Goal: Navigation & Orientation: Find specific page/section

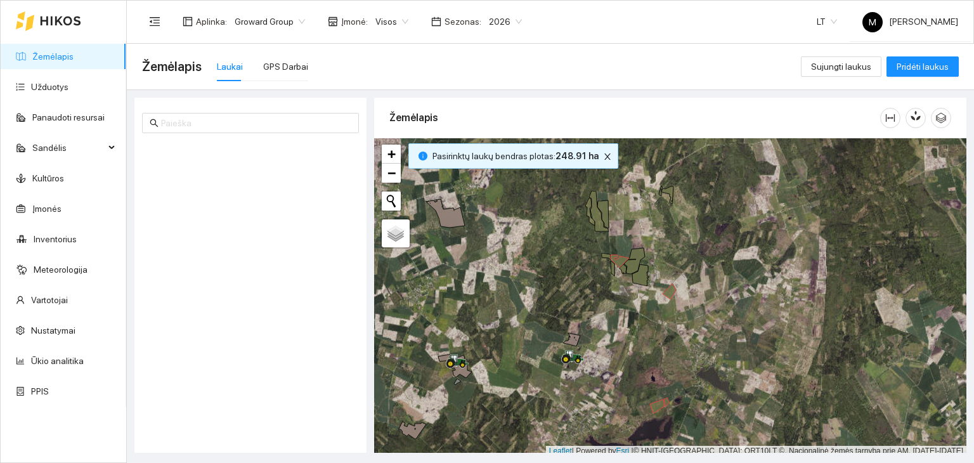
scroll to position [3, 0]
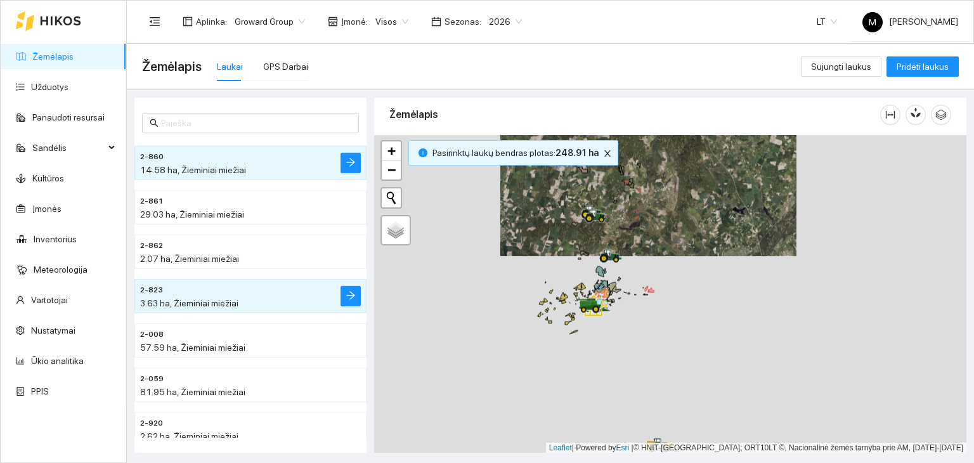
drag, startPoint x: 601, startPoint y: 409, endPoint x: 616, endPoint y: 278, distance: 132.7
click at [616, 278] on div at bounding box center [670, 294] width 592 height 318
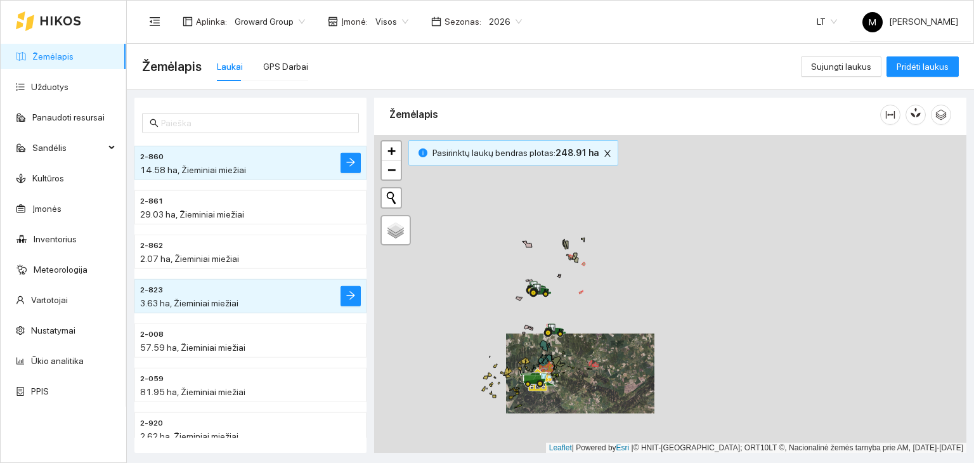
drag, startPoint x: 582, startPoint y: 184, endPoint x: 570, endPoint y: 302, distance: 118.6
click at [570, 302] on div at bounding box center [670, 294] width 592 height 318
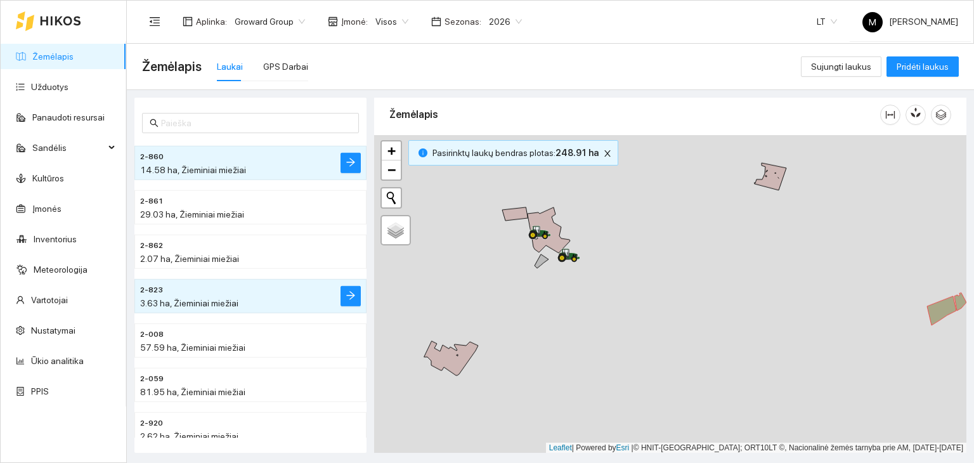
drag, startPoint x: 509, startPoint y: 219, endPoint x: 596, endPoint y: 216, distance: 86.9
click at [596, 216] on div at bounding box center [670, 294] width 592 height 318
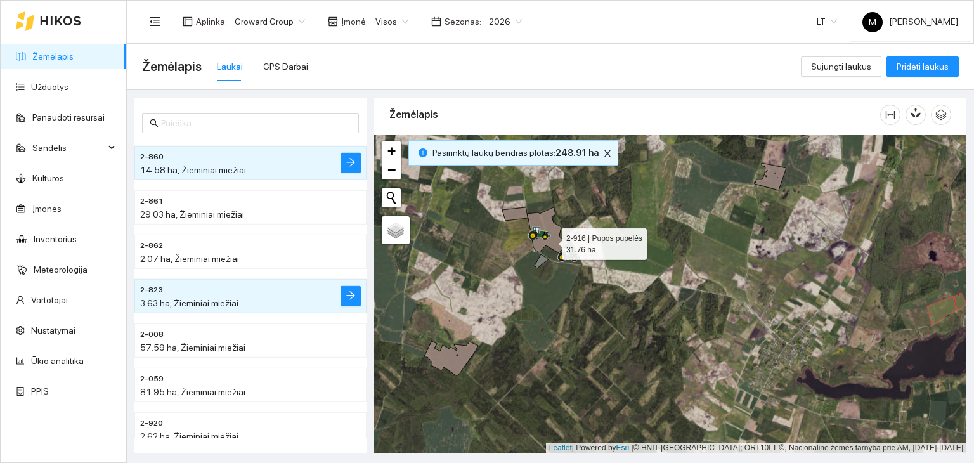
click at [550, 240] on icon at bounding box center [548, 230] width 42 height 46
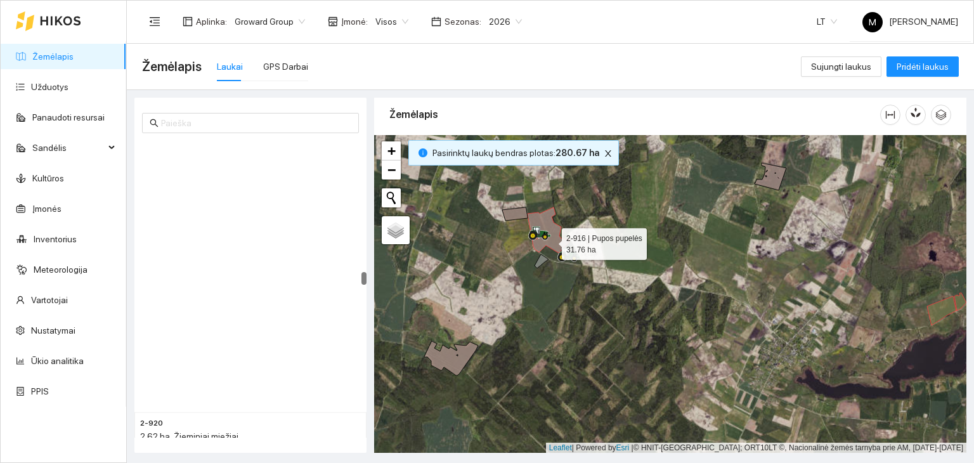
scroll to position [3408, 0]
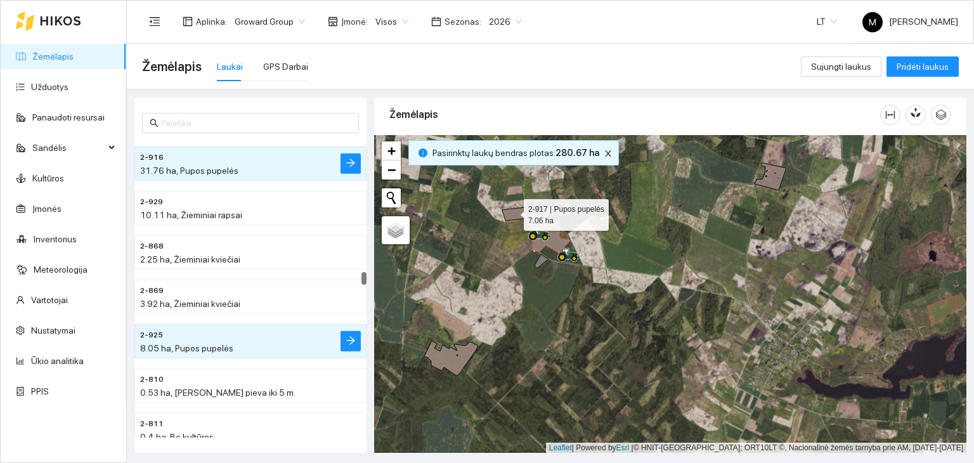
click at [512, 211] on icon at bounding box center [514, 213] width 25 height 13
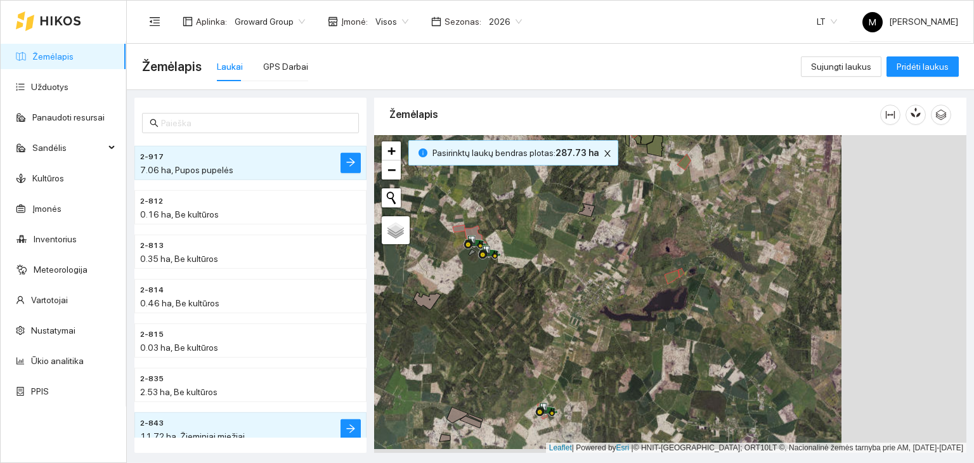
drag, startPoint x: 749, startPoint y: 278, endPoint x: 625, endPoint y: 274, distance: 123.7
click at [625, 274] on div at bounding box center [670, 294] width 592 height 318
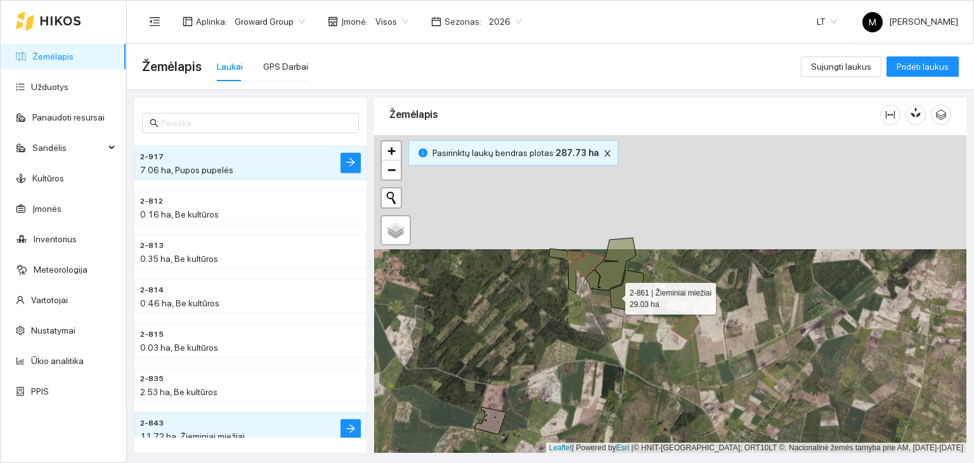
drag, startPoint x: 616, startPoint y: 176, endPoint x: 612, endPoint y: 297, distance: 121.1
click at [612, 297] on icon at bounding box center [627, 291] width 34 height 43
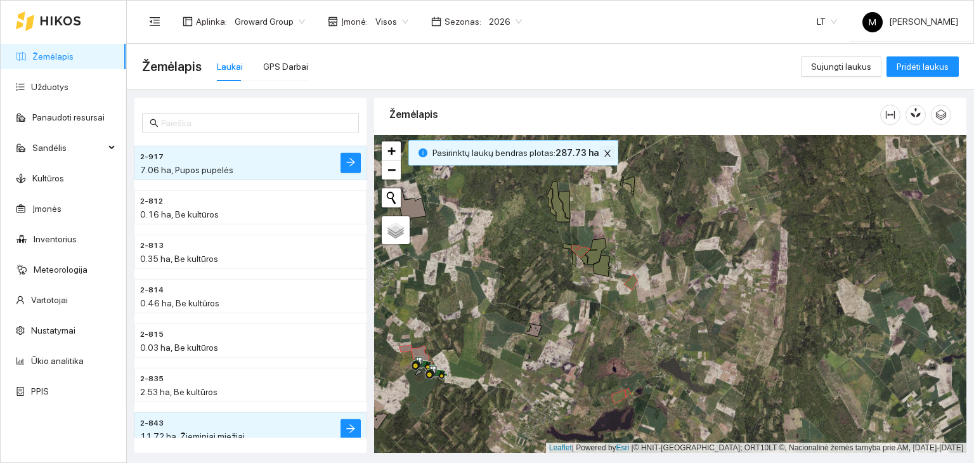
click at [603, 153] on icon "close" at bounding box center [607, 153] width 9 height 9
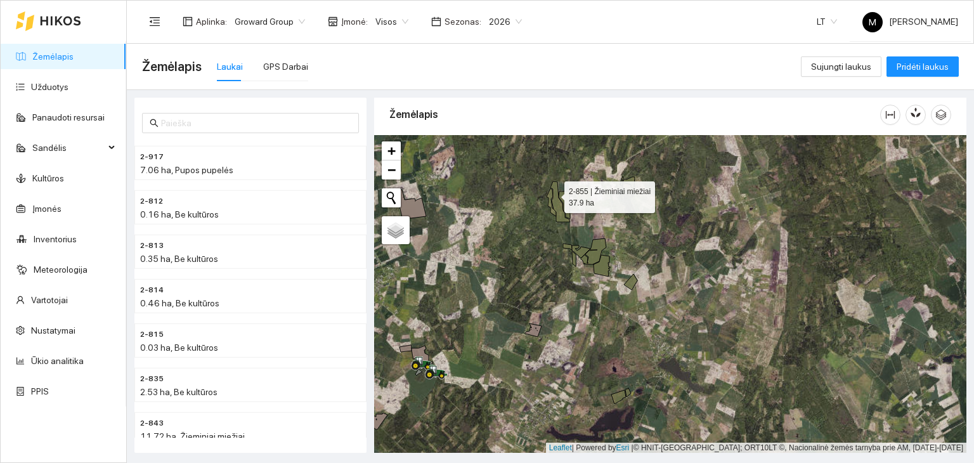
click at [553, 193] on icon at bounding box center [560, 201] width 20 height 41
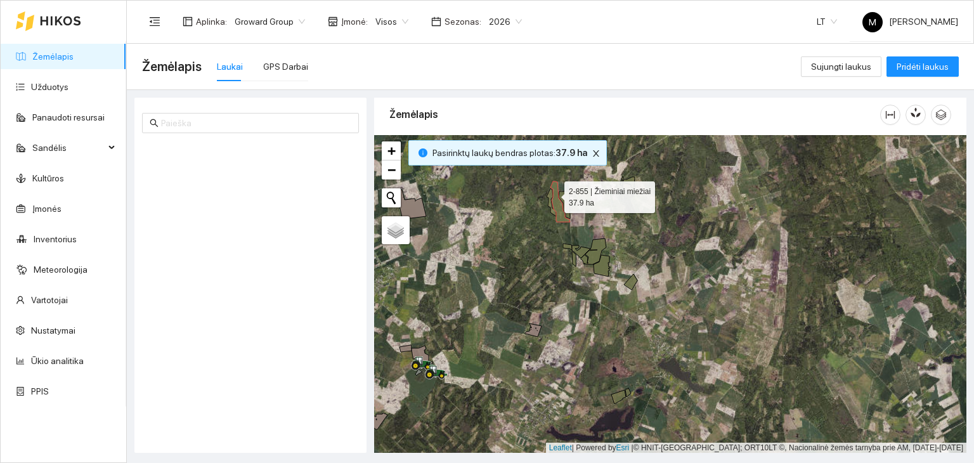
scroll to position [3009, 0]
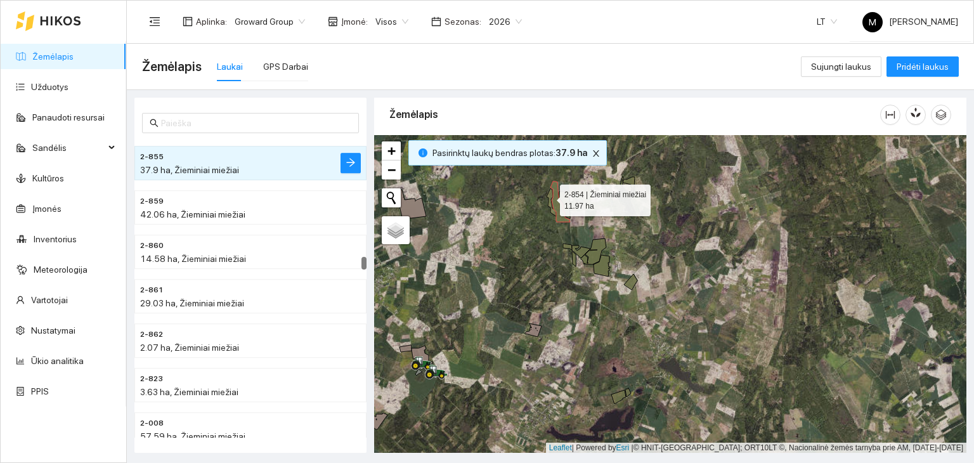
click at [548, 196] on icon at bounding box center [551, 202] width 10 height 28
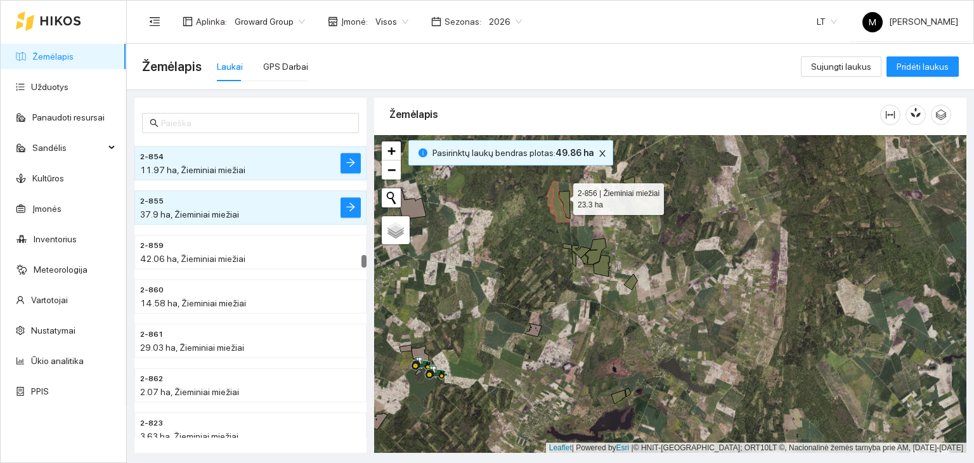
click at [562, 195] on icon at bounding box center [563, 205] width 11 height 28
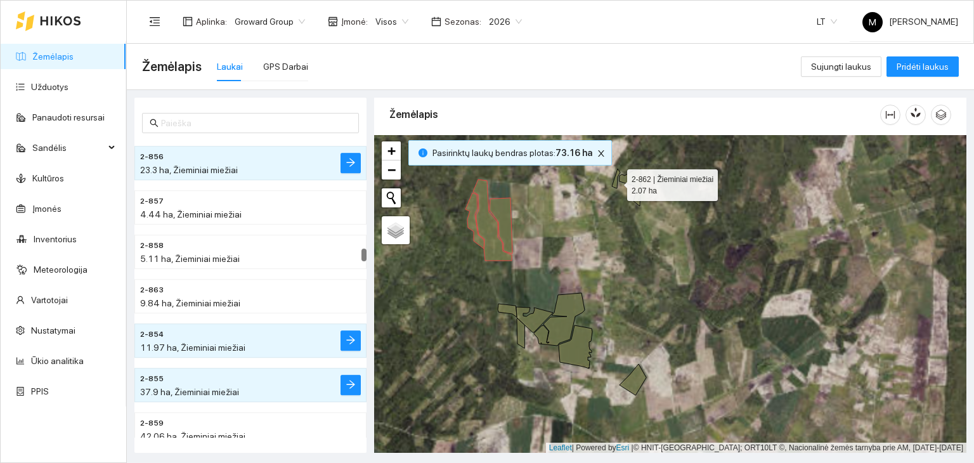
click at [615, 181] on icon at bounding box center [616, 179] width 8 height 20
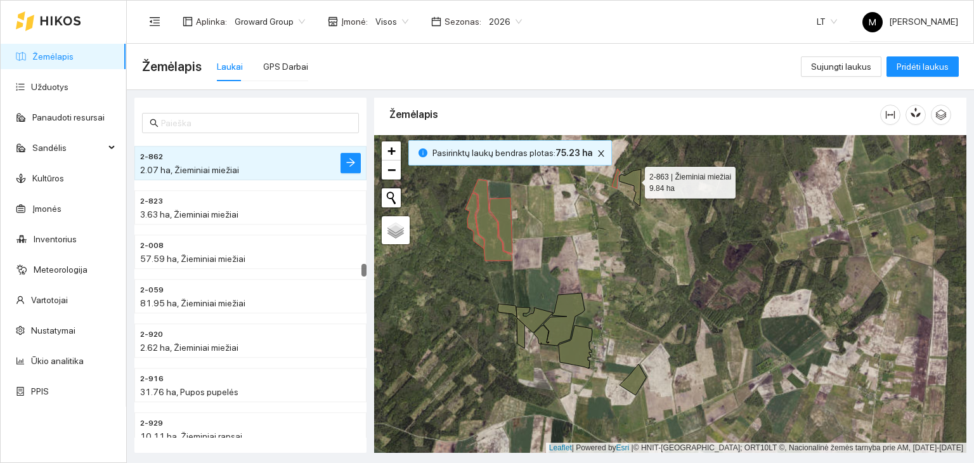
click at [633, 179] on icon at bounding box center [630, 187] width 22 height 37
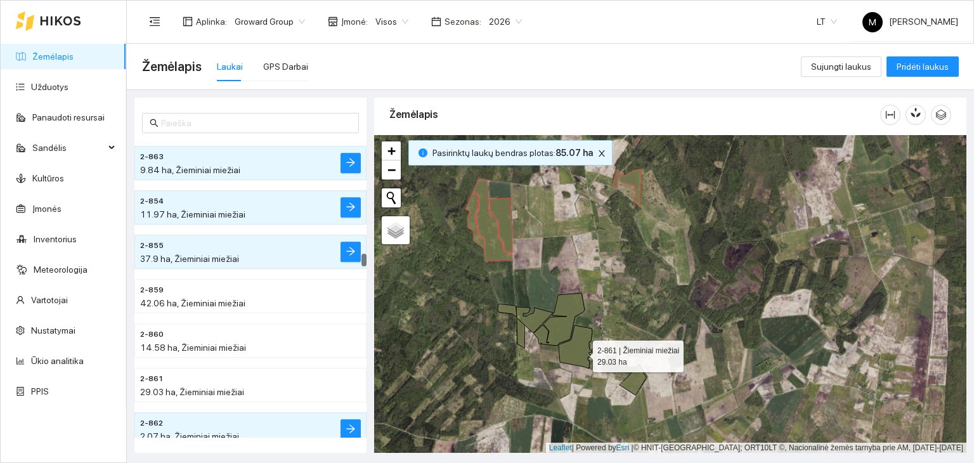
click at [581, 352] on icon at bounding box center [575, 346] width 34 height 43
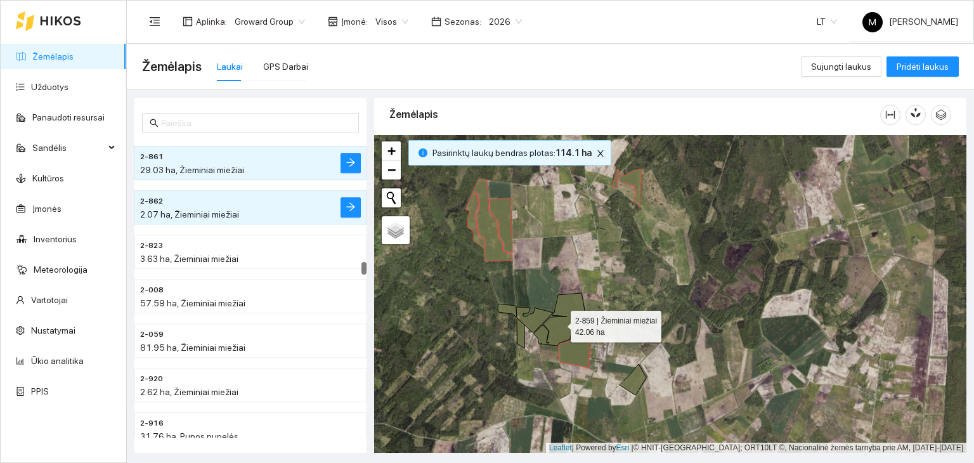
click at [559, 323] on icon at bounding box center [559, 319] width 51 height 53
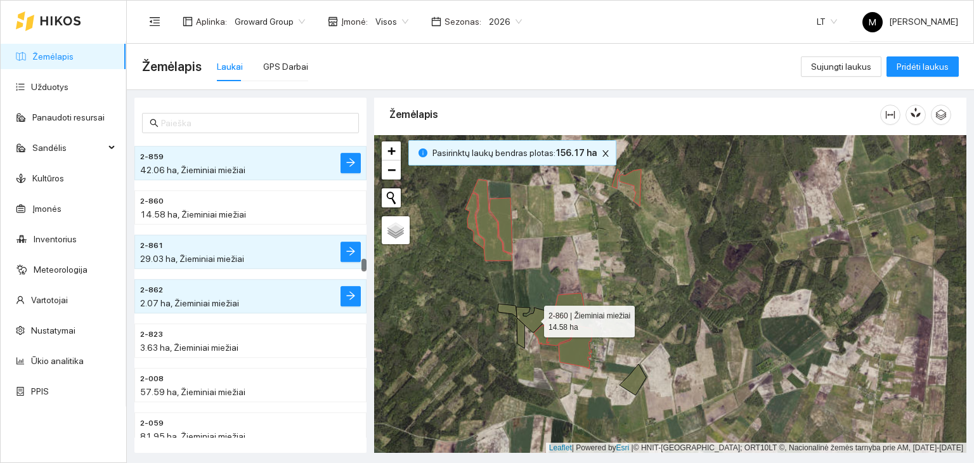
click at [532, 318] on icon at bounding box center [534, 319] width 37 height 25
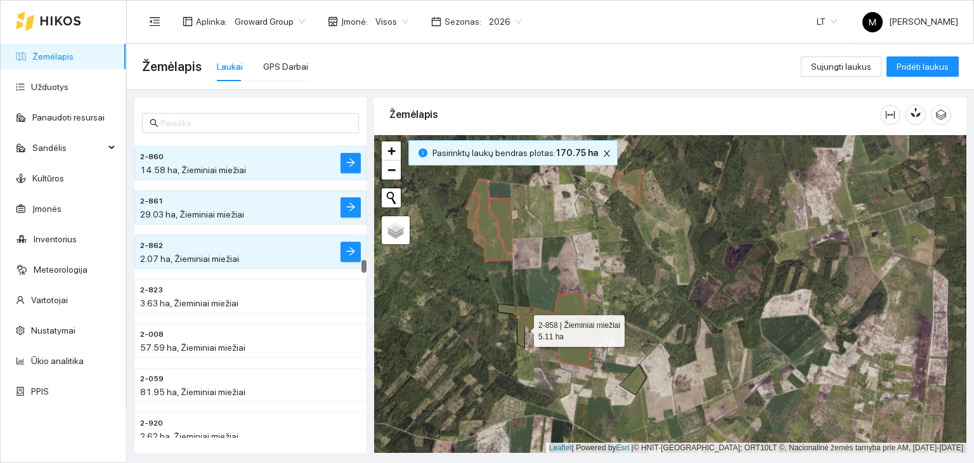
click at [522, 327] on icon at bounding box center [521, 333] width 8 height 30
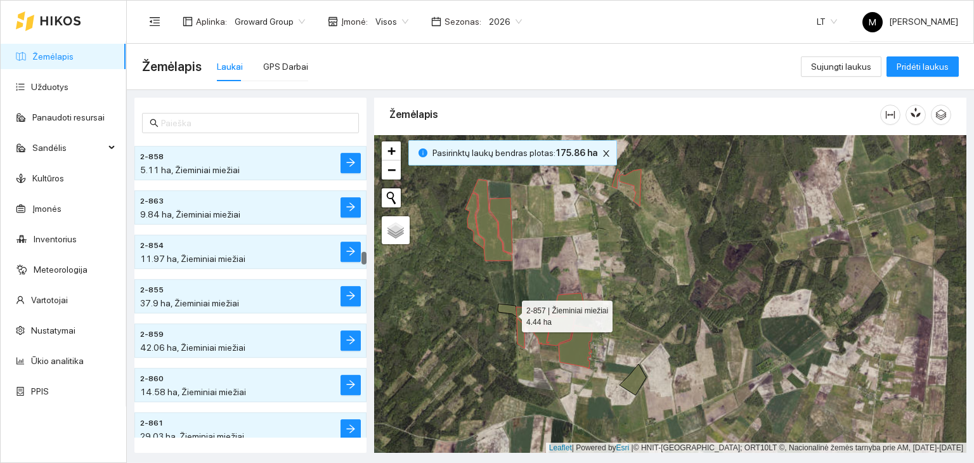
click at [510, 312] on icon at bounding box center [507, 310] width 19 height 13
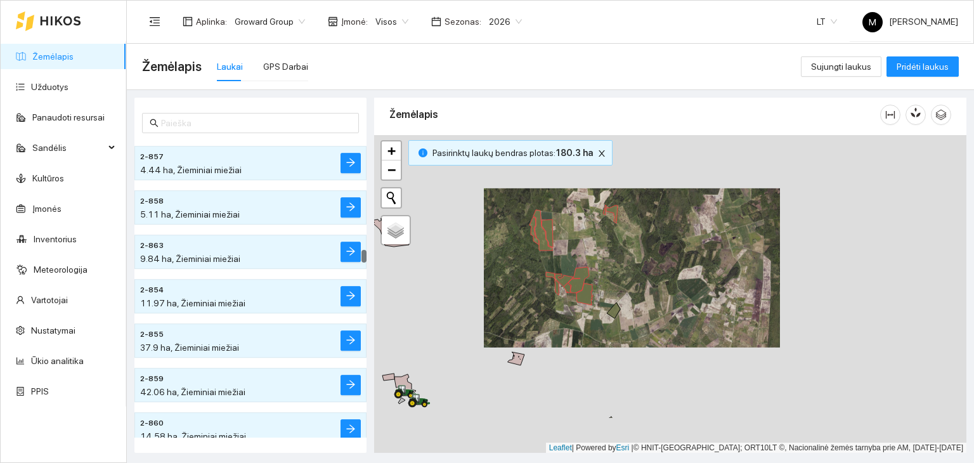
drag, startPoint x: 607, startPoint y: 391, endPoint x: 579, endPoint y: 281, distance: 113.0
click at [579, 281] on div at bounding box center [670, 294] width 592 height 318
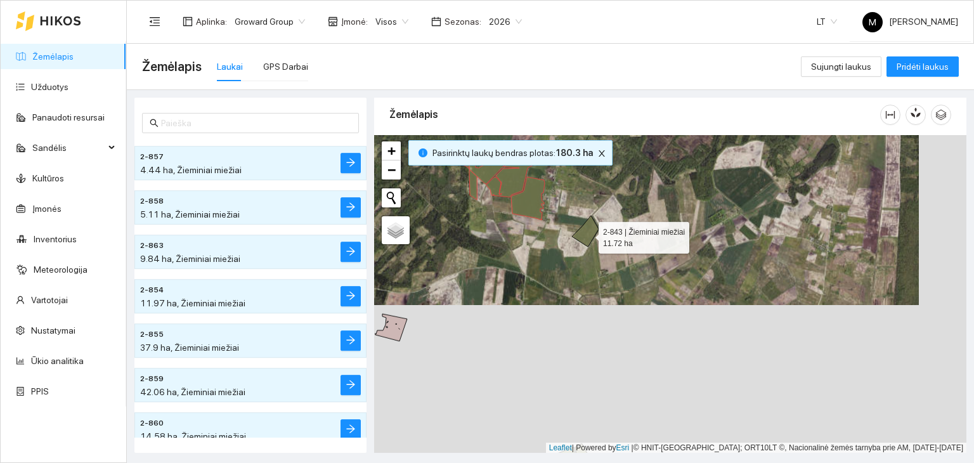
click at [587, 234] on icon at bounding box center [585, 231] width 27 height 31
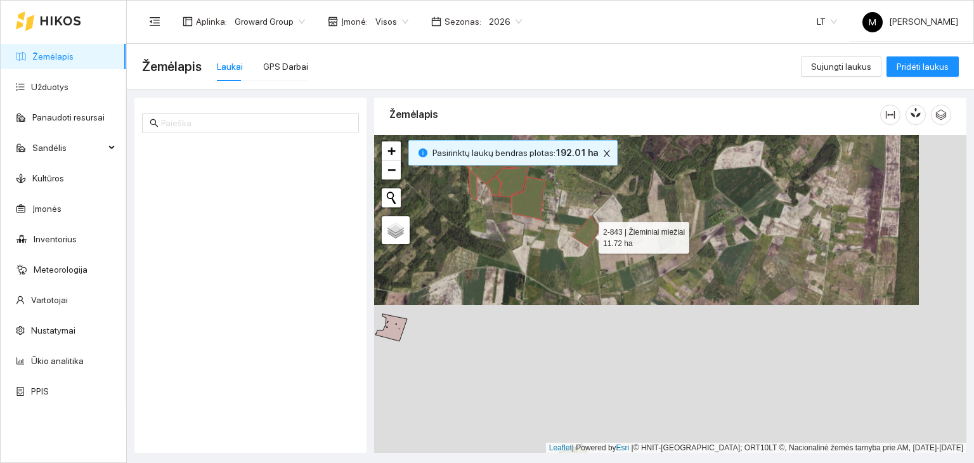
scroll to position [3986, 0]
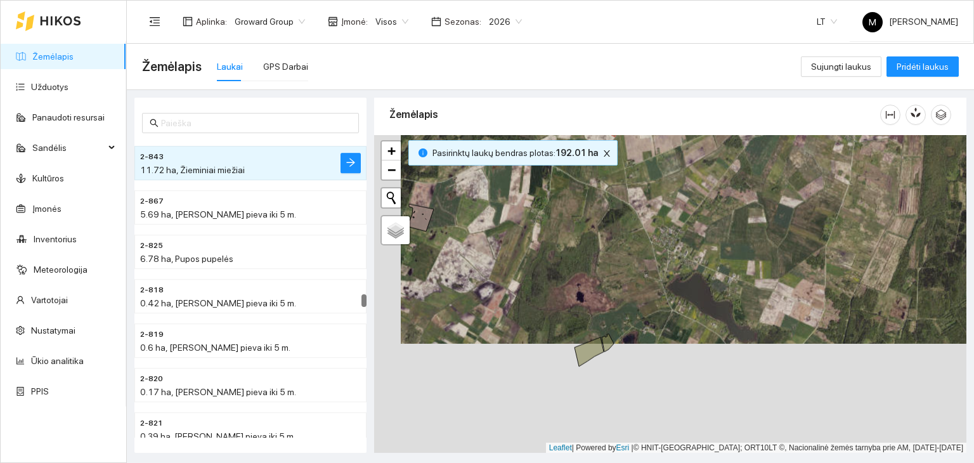
drag, startPoint x: 581, startPoint y: 388, endPoint x: 608, endPoint y: 278, distance: 113.5
click at [608, 278] on div at bounding box center [670, 294] width 592 height 318
click at [582, 348] on icon at bounding box center [588, 351] width 29 height 29
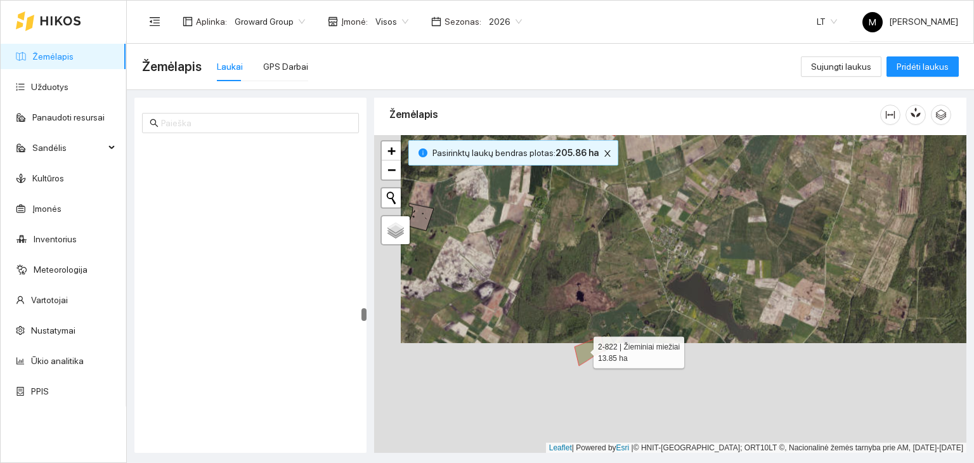
scroll to position [4341, 0]
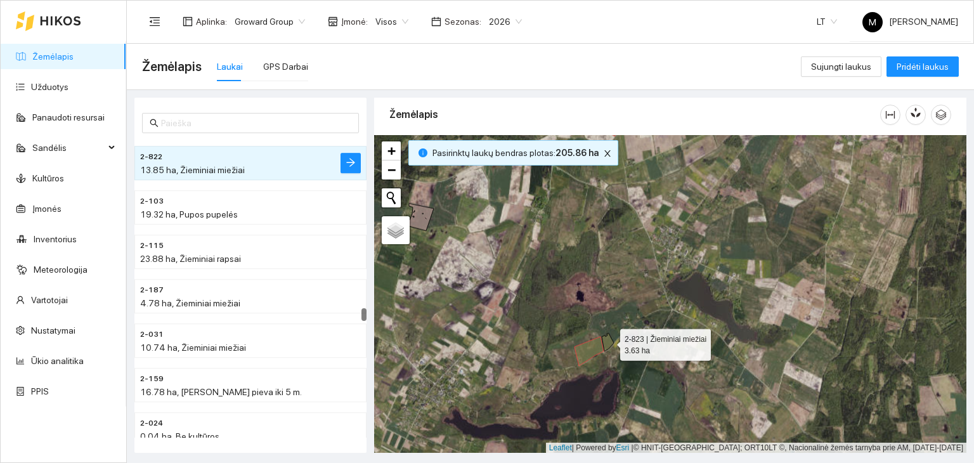
click at [608, 340] on icon at bounding box center [608, 342] width 12 height 18
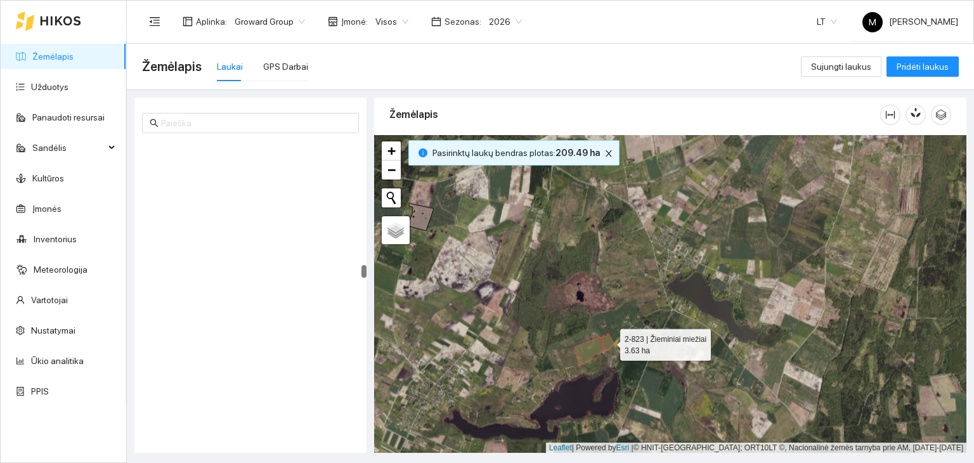
scroll to position [3232, 0]
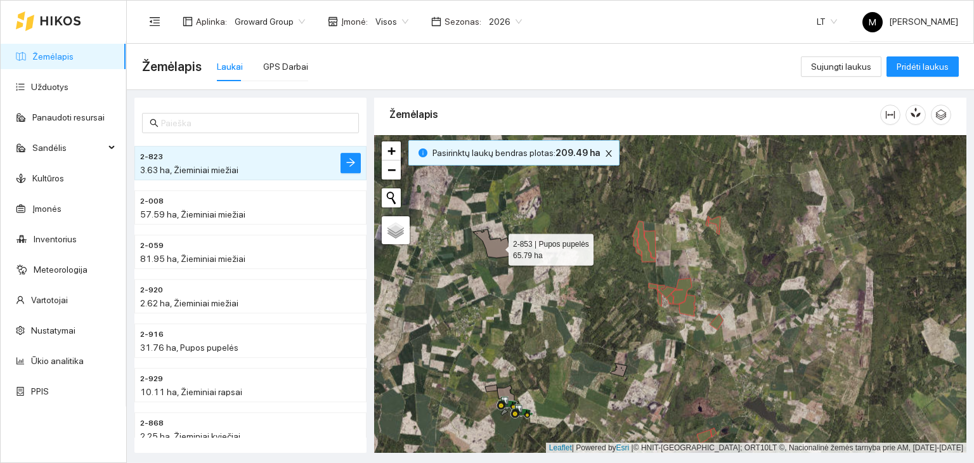
click at [497, 246] on icon at bounding box center [492, 243] width 39 height 29
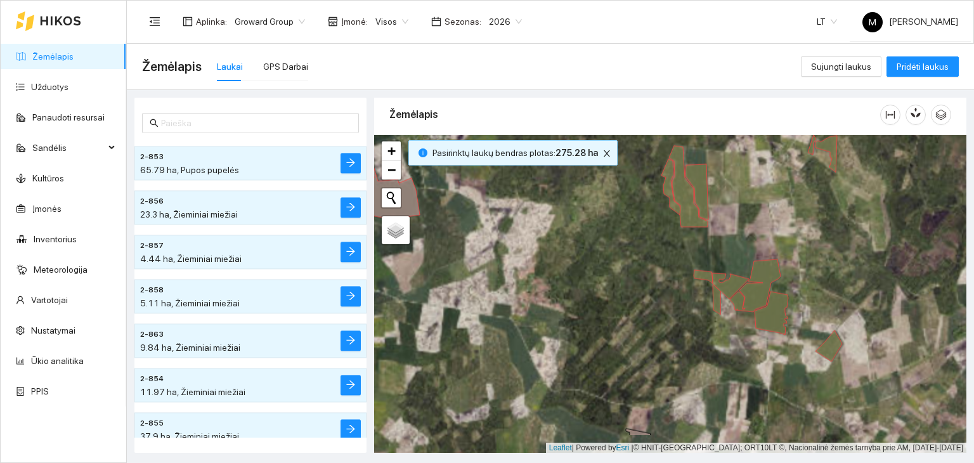
drag, startPoint x: 653, startPoint y: 312, endPoint x: 531, endPoint y: 259, distance: 132.8
click at [531, 259] on div at bounding box center [670, 294] width 592 height 318
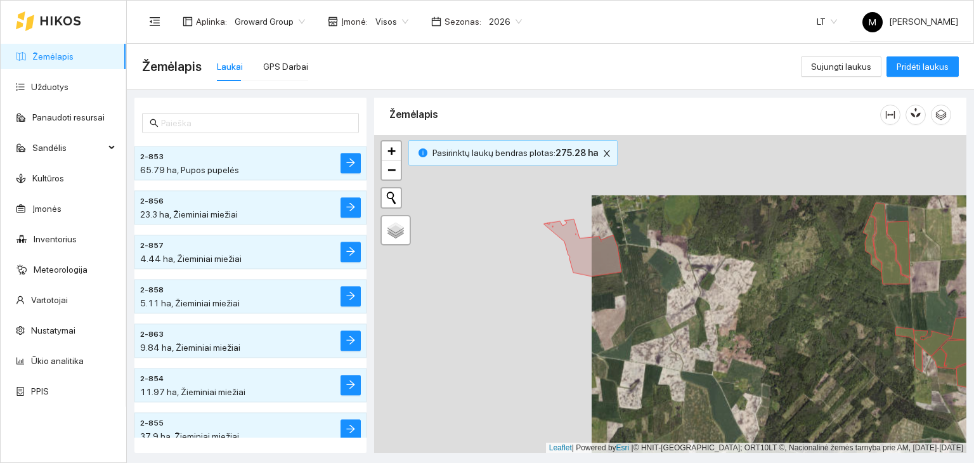
drag, startPoint x: 488, startPoint y: 250, endPoint x: 705, endPoint y: 310, distance: 225.6
click at [705, 310] on div at bounding box center [670, 294] width 592 height 318
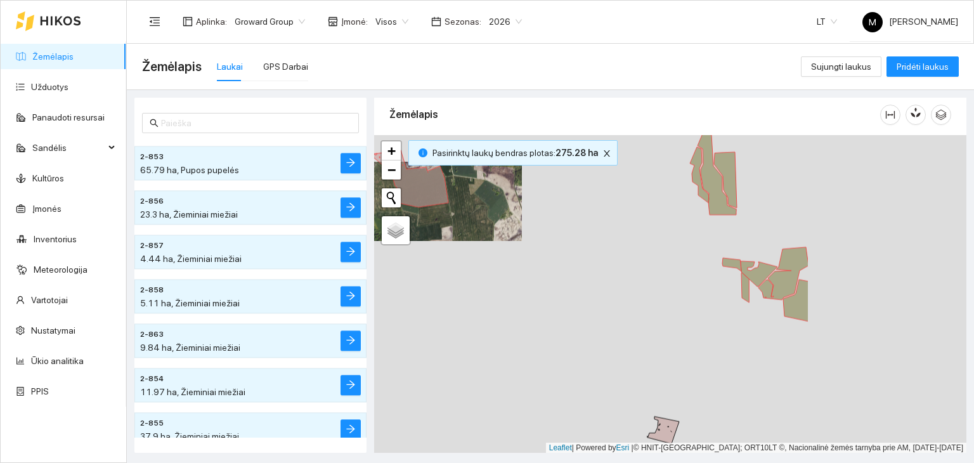
drag, startPoint x: 671, startPoint y: 236, endPoint x: 453, endPoint y: 208, distance: 219.9
click at [453, 208] on div at bounding box center [670, 294] width 592 height 318
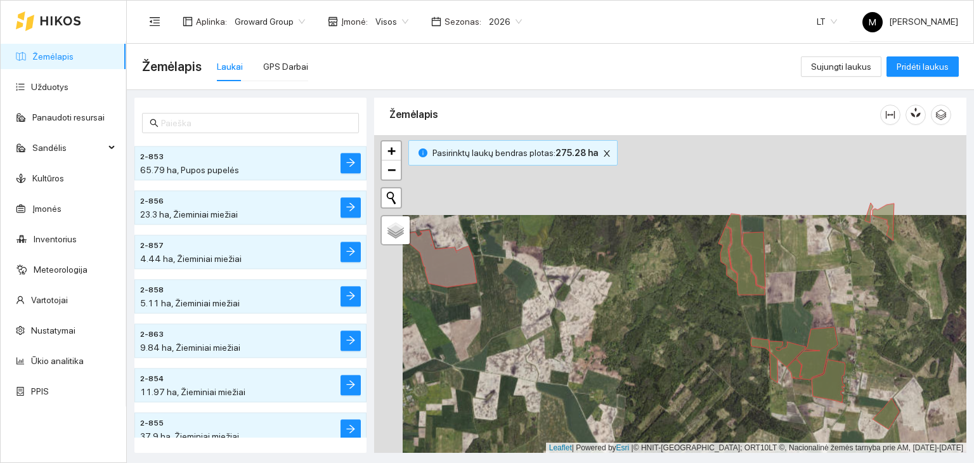
drag, startPoint x: 444, startPoint y: 236, endPoint x: 468, endPoint y: 292, distance: 61.0
click at [468, 292] on div at bounding box center [670, 294] width 592 height 318
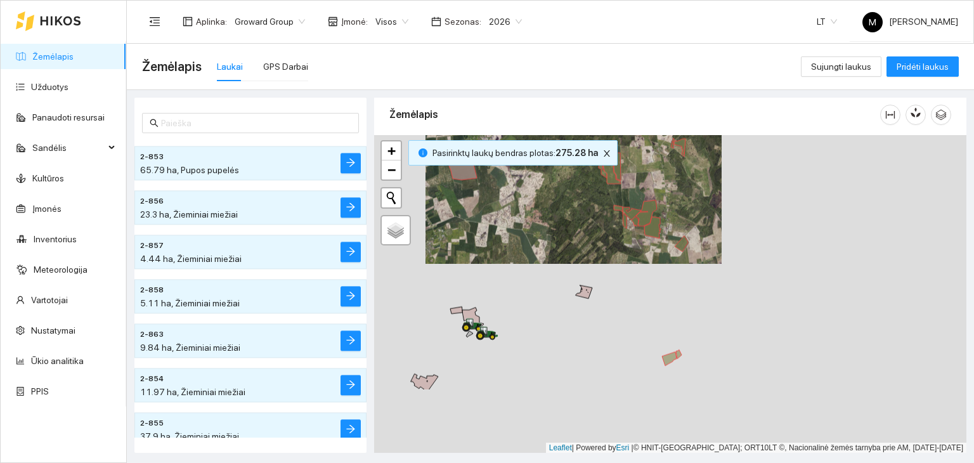
drag, startPoint x: 681, startPoint y: 424, endPoint x: 665, endPoint y: 328, distance: 97.1
click at [665, 328] on div at bounding box center [670, 294] width 592 height 318
click at [472, 316] on div at bounding box center [472, 325] width 23 height 19
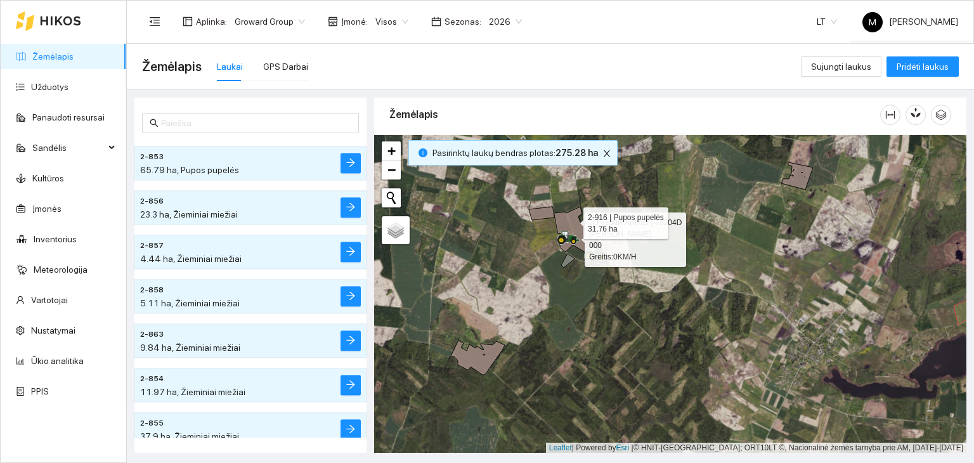
click at [572, 219] on icon at bounding box center [575, 230] width 42 height 46
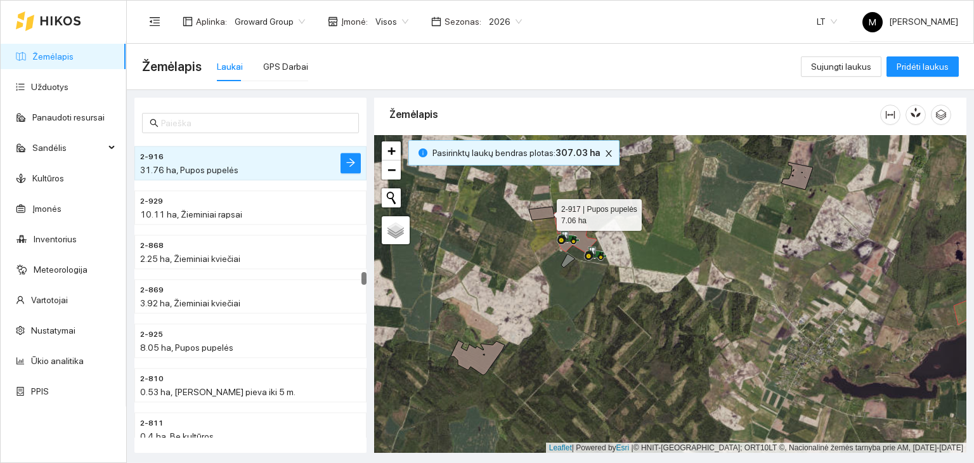
click at [544, 211] on icon at bounding box center [541, 213] width 25 height 13
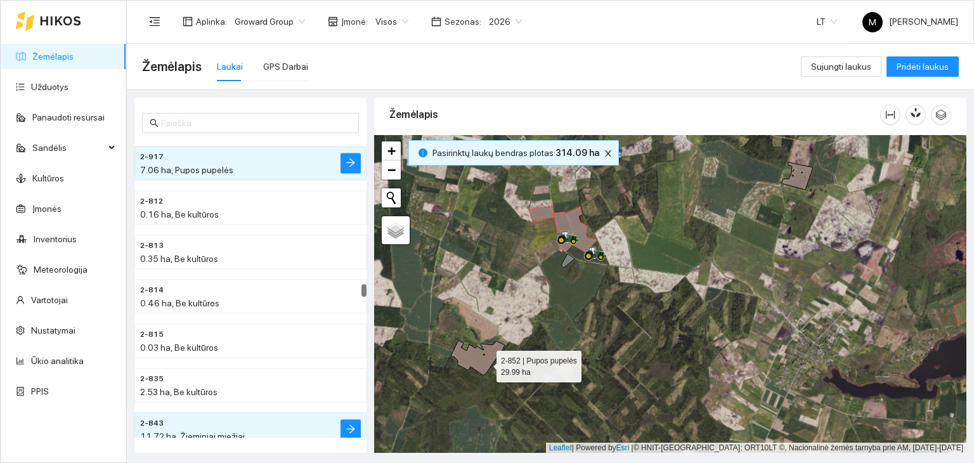
click at [485, 363] on icon at bounding box center [478, 357] width 54 height 34
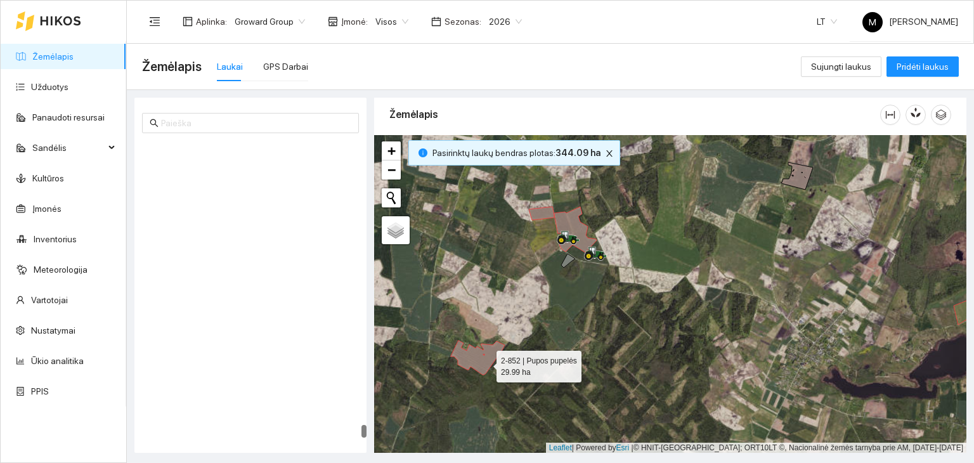
scroll to position [7369, 0]
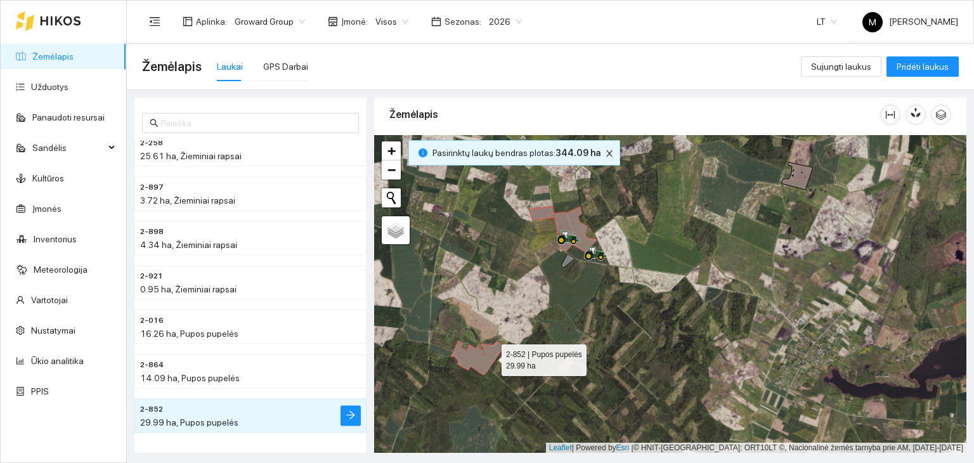
click at [490, 356] on icon at bounding box center [478, 357] width 54 height 34
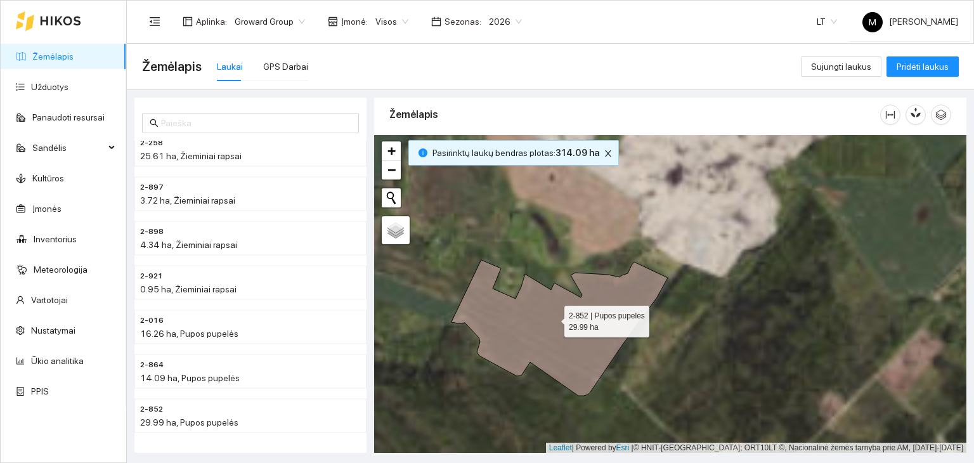
drag, startPoint x: 504, startPoint y: 336, endPoint x: 553, endPoint y: 318, distance: 52.2
click at [553, 318] on icon at bounding box center [559, 328] width 216 height 136
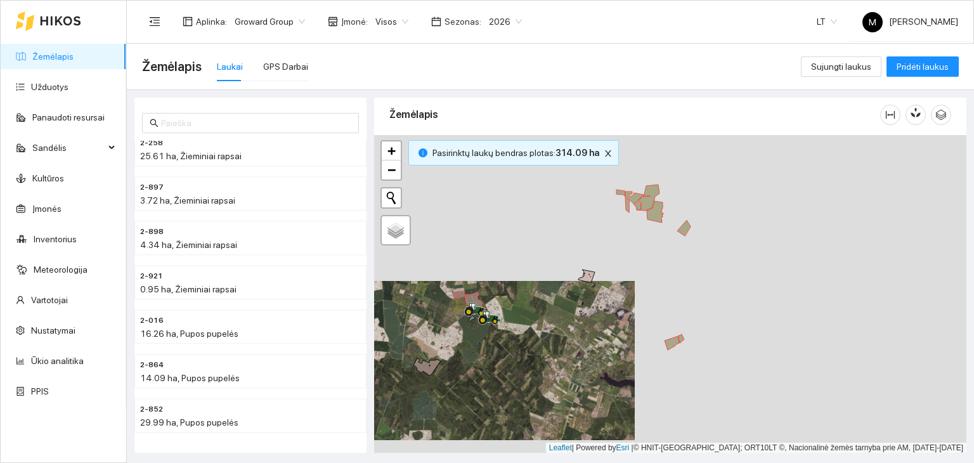
drag, startPoint x: 687, startPoint y: 251, endPoint x: 533, endPoint y: 321, distance: 169.3
click at [533, 321] on div at bounding box center [670, 294] width 592 height 318
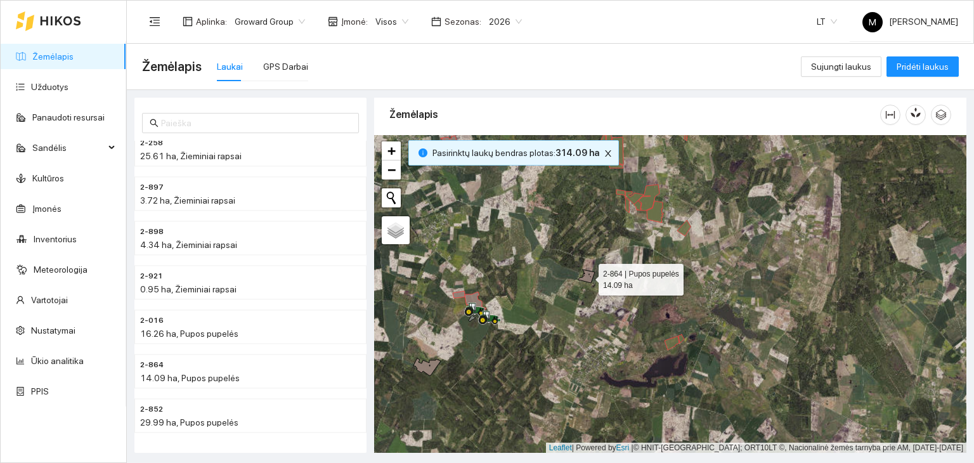
click at [586, 274] on icon at bounding box center [586, 275] width 16 height 13
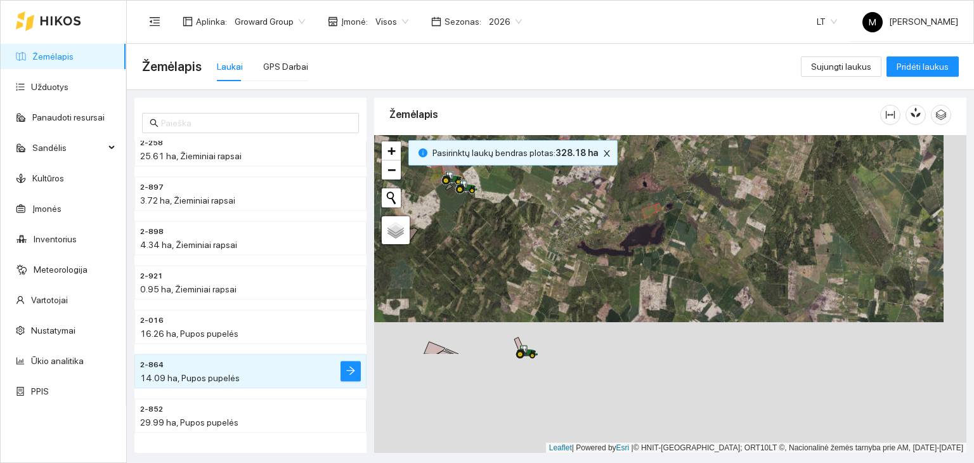
drag, startPoint x: 602, startPoint y: 343, endPoint x: 579, endPoint y: 212, distance: 133.2
click at [579, 212] on div at bounding box center [670, 294] width 592 height 318
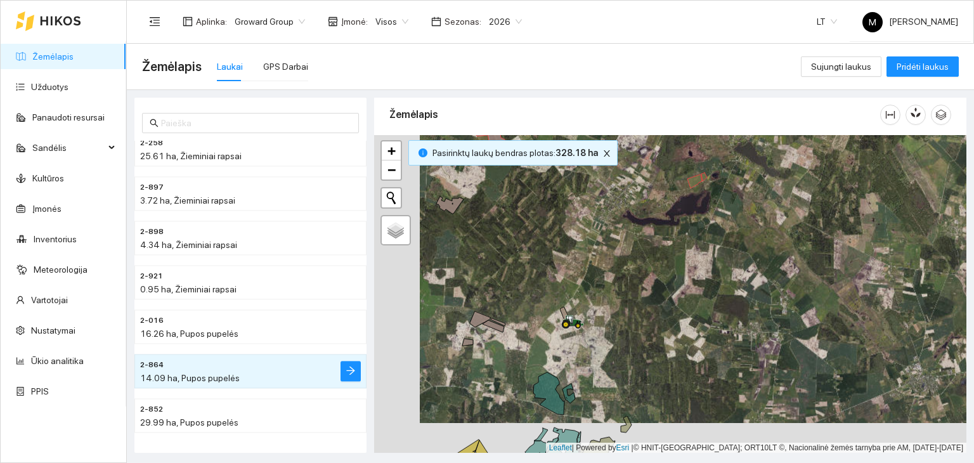
drag, startPoint x: 434, startPoint y: 383, endPoint x: 479, endPoint y: 353, distance: 54.8
click at [479, 353] on div at bounding box center [670, 294] width 592 height 318
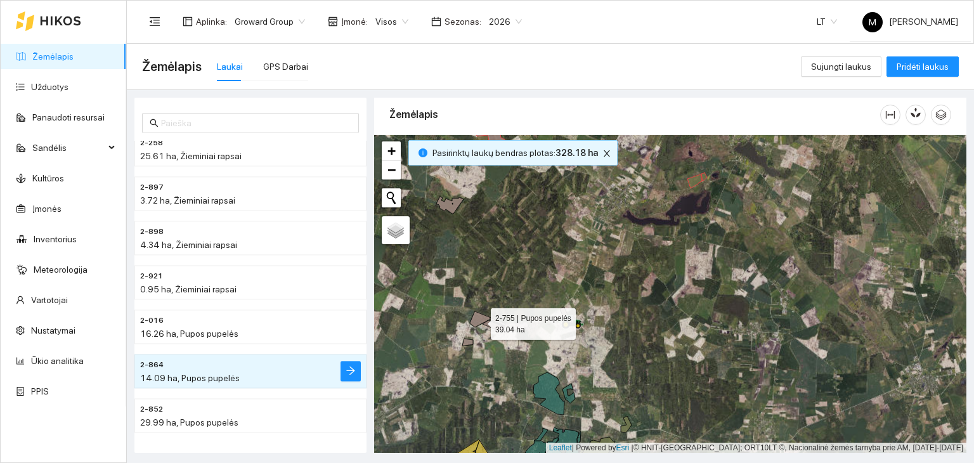
click at [479, 320] on icon at bounding box center [487, 321] width 35 height 21
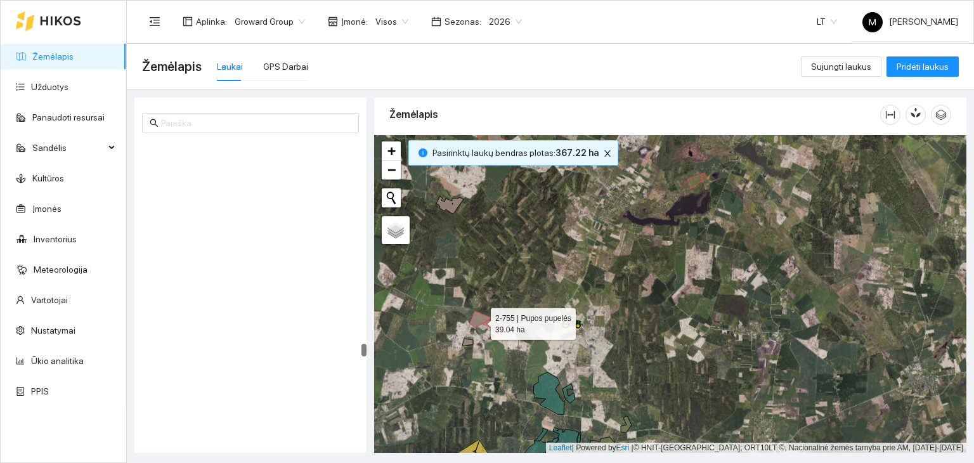
scroll to position [5272, 0]
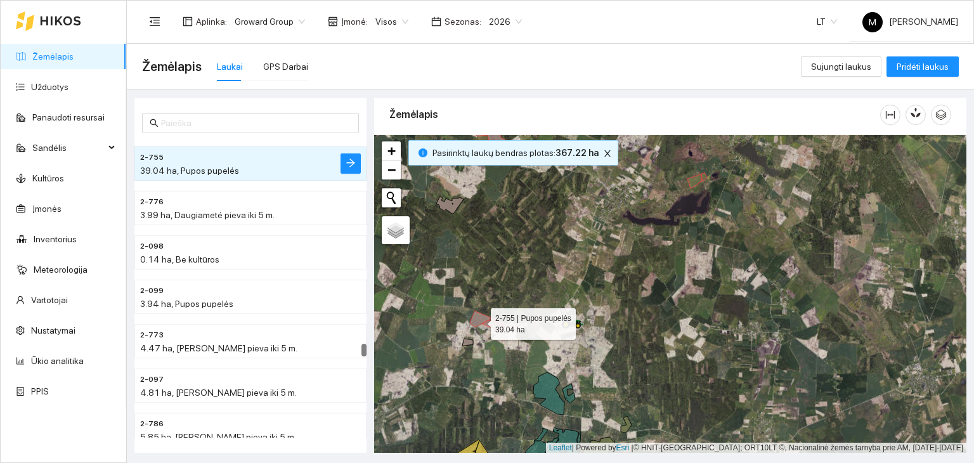
click at [479, 320] on icon at bounding box center [487, 321] width 35 height 21
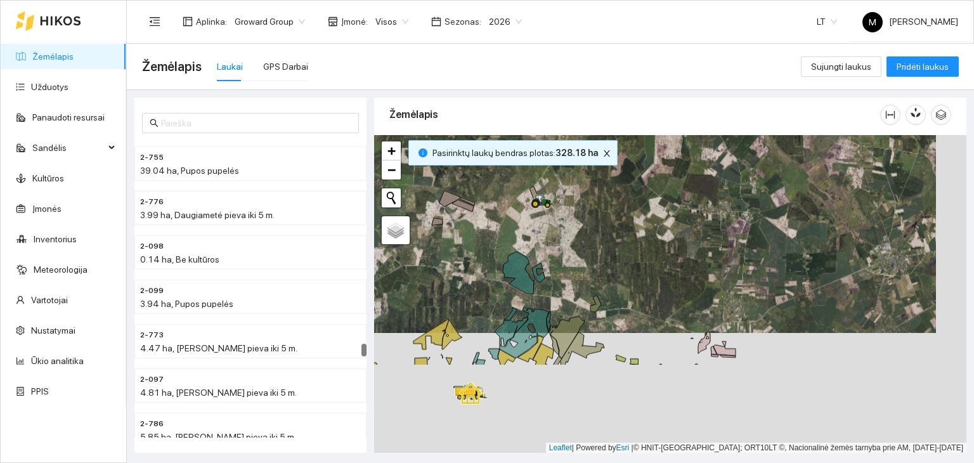
drag, startPoint x: 516, startPoint y: 368, endPoint x: 486, endPoint y: 248, distance: 124.2
click at [486, 248] on div at bounding box center [670, 294] width 592 height 318
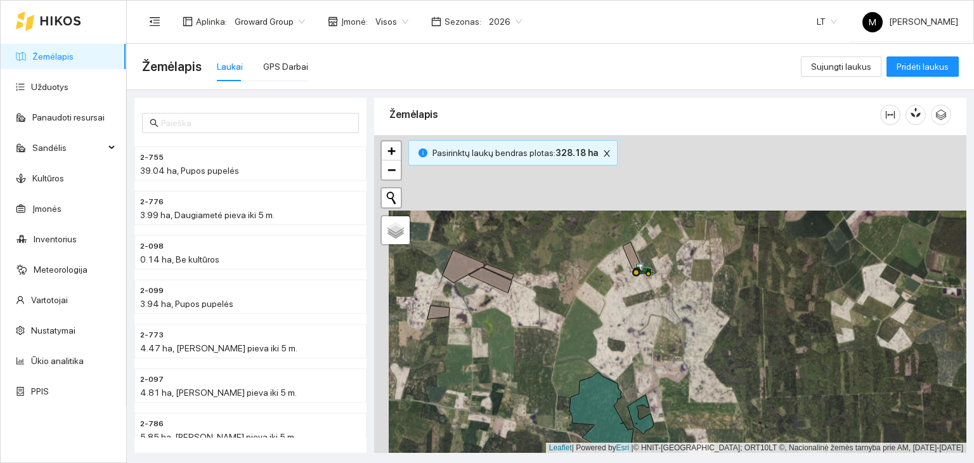
drag, startPoint x: 461, startPoint y: 212, endPoint x: 475, endPoint y: 287, distance: 76.8
click at [475, 287] on div at bounding box center [670, 294] width 592 height 318
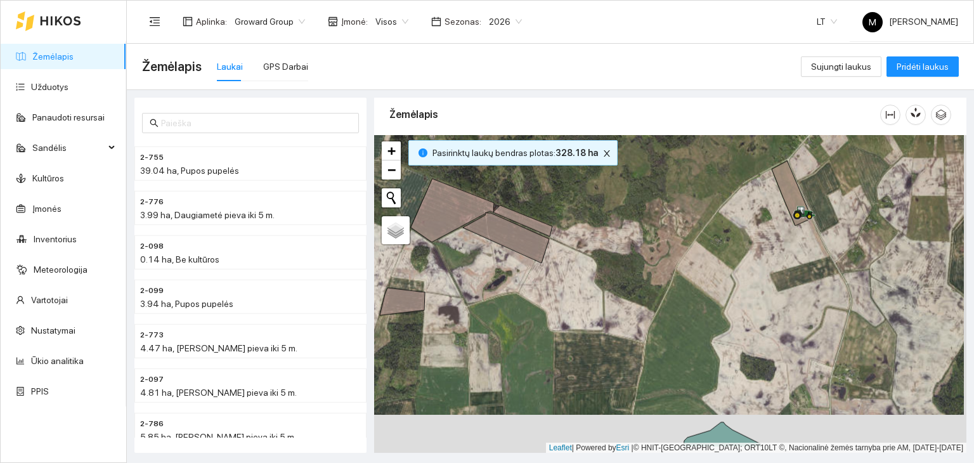
drag, startPoint x: 537, startPoint y: 364, endPoint x: 532, endPoint y: 325, distance: 40.3
click at [534, 325] on div at bounding box center [670, 294] width 592 height 318
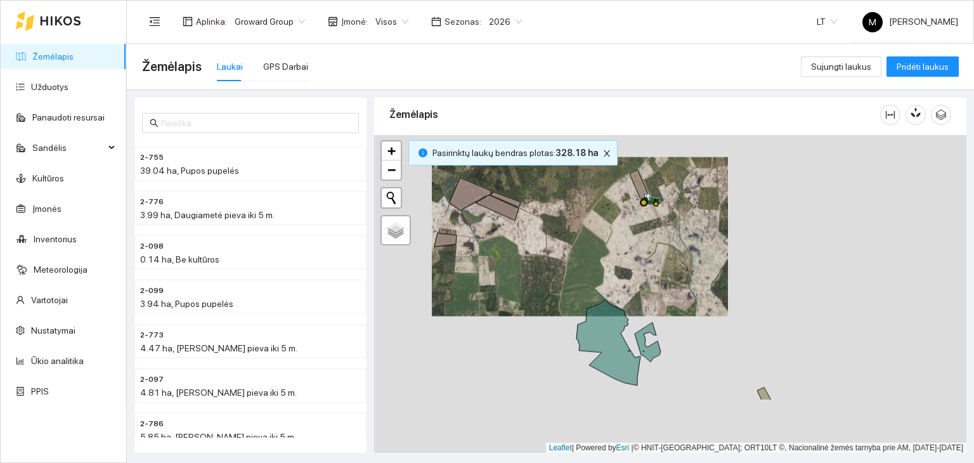
drag, startPoint x: 494, startPoint y: 378, endPoint x: 505, endPoint y: 283, distance: 95.6
click at [505, 283] on div at bounding box center [670, 294] width 592 height 318
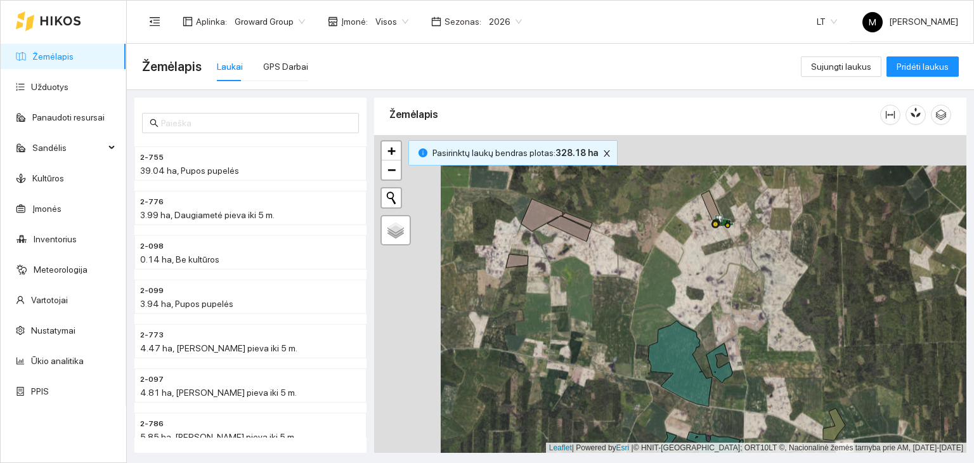
drag, startPoint x: 618, startPoint y: 382, endPoint x: 688, endPoint y: 416, distance: 78.5
click at [688, 416] on div at bounding box center [670, 294] width 592 height 318
click at [575, 231] on icon at bounding box center [557, 220] width 71 height 42
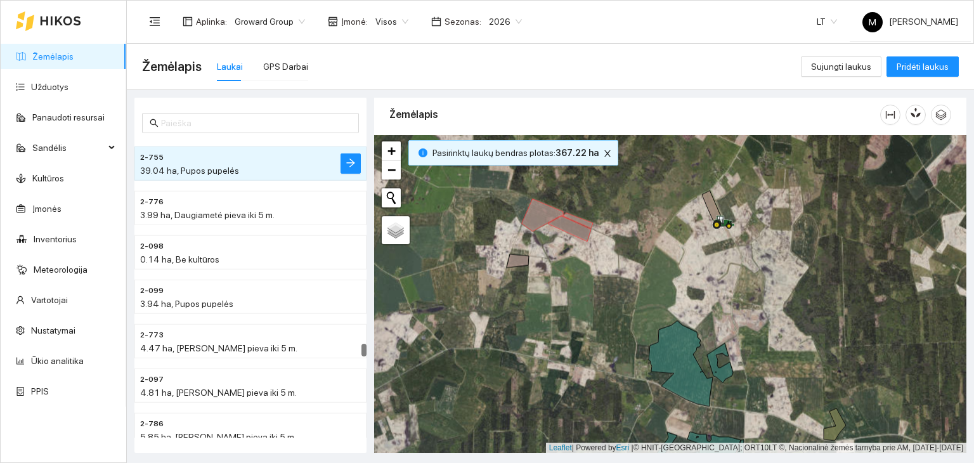
click at [512, 267] on div at bounding box center [670, 294] width 592 height 318
click at [516, 261] on icon at bounding box center [517, 260] width 22 height 13
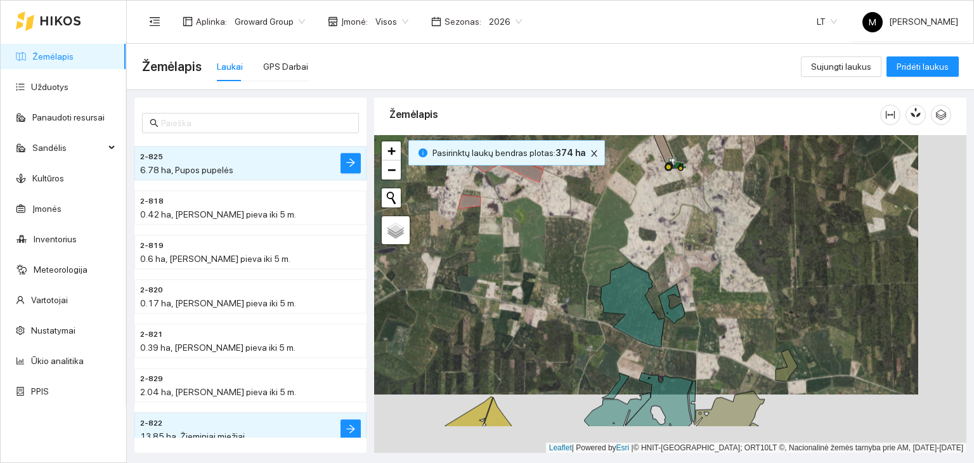
drag, startPoint x: 589, startPoint y: 337, endPoint x: 548, endPoint y: 286, distance: 65.3
click at [548, 286] on div at bounding box center [670, 294] width 592 height 318
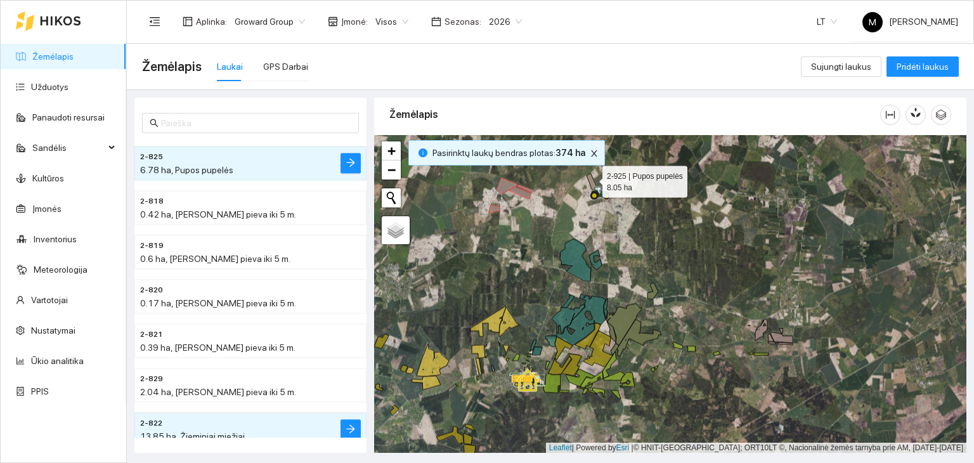
click at [591, 178] on icon at bounding box center [591, 182] width 10 height 16
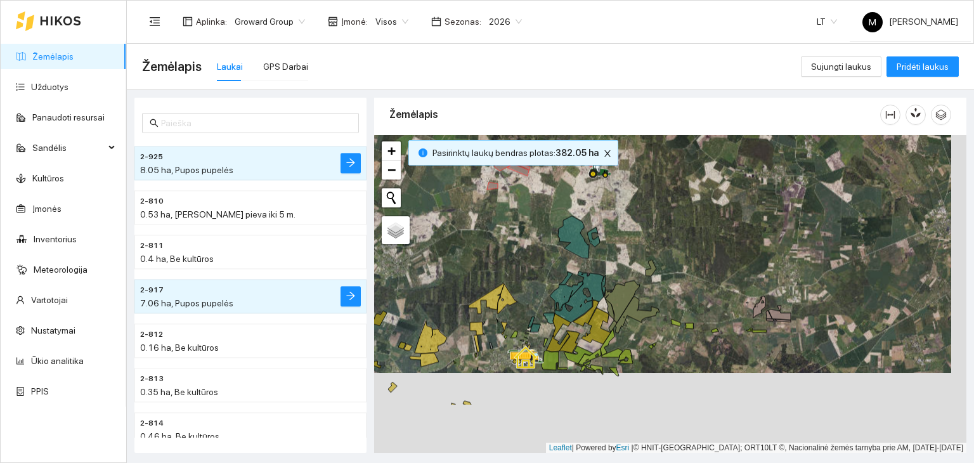
drag, startPoint x: 641, startPoint y: 390, endPoint x: 623, endPoint y: 305, distance: 87.5
click at [623, 305] on icon at bounding box center [637, 314] width 44 height 37
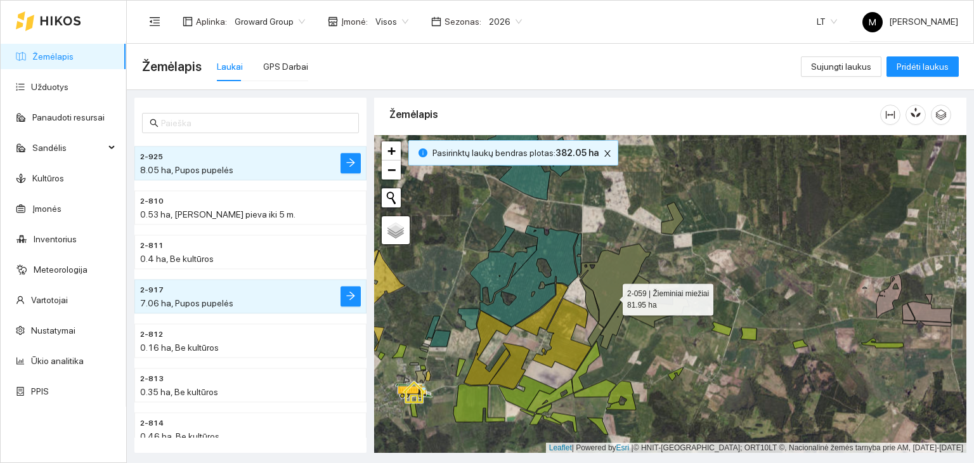
click at [611, 295] on icon at bounding box center [614, 285] width 71 height 84
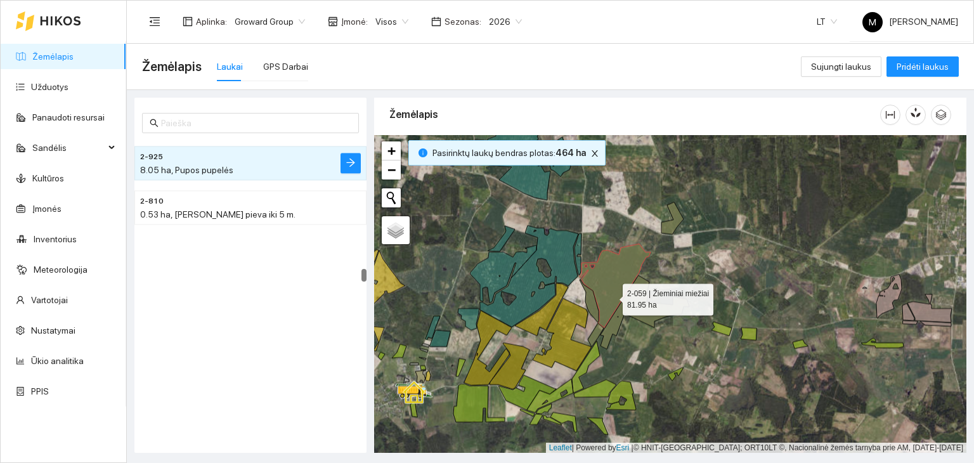
scroll to position [3321, 0]
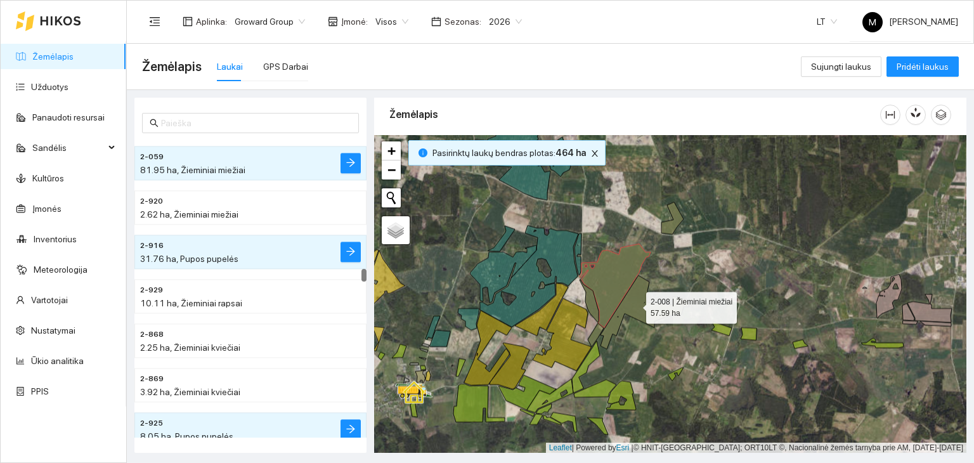
click at [634, 304] on icon at bounding box center [644, 312] width 89 height 74
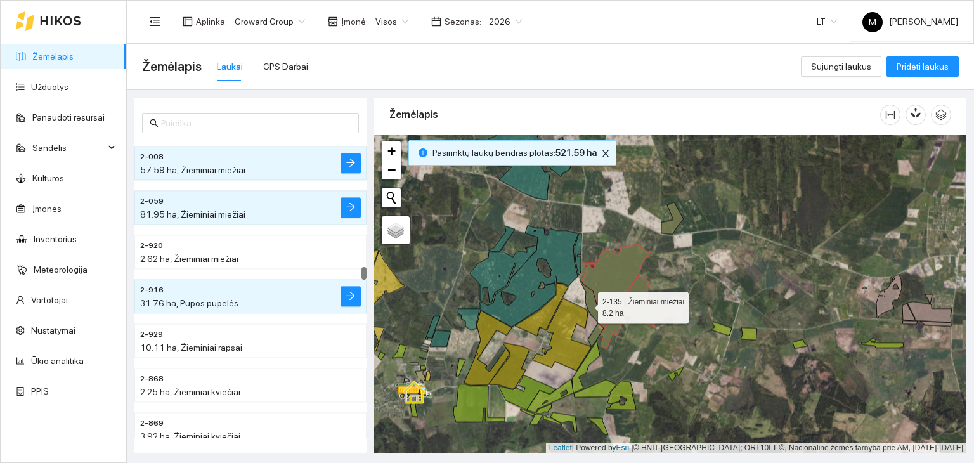
click at [586, 304] on icon at bounding box center [588, 300] width 19 height 43
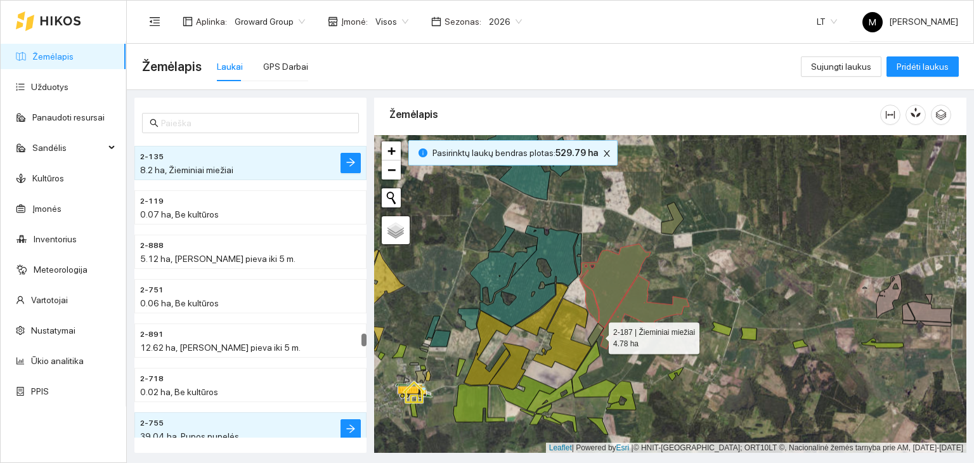
click at [597, 334] on icon at bounding box center [596, 334] width 16 height 23
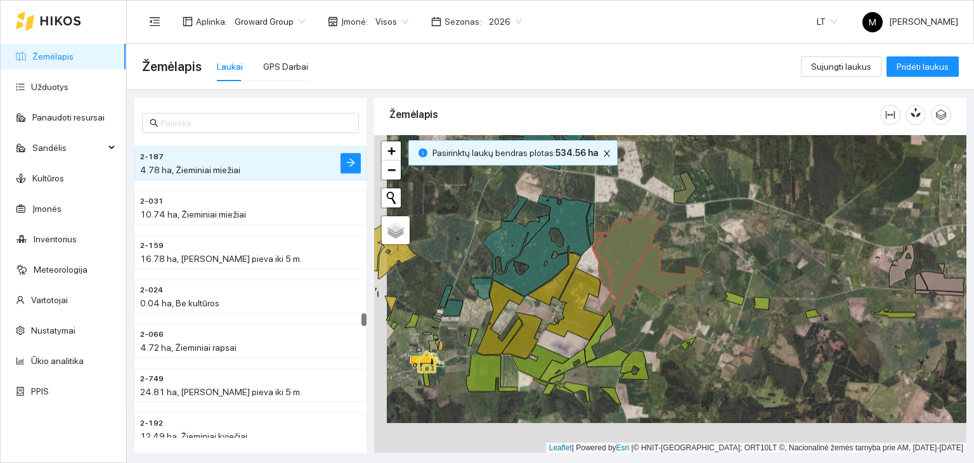
drag, startPoint x: 621, startPoint y: 348, endPoint x: 634, endPoint y: 316, distance: 34.1
click at [634, 316] on div at bounding box center [670, 294] width 592 height 318
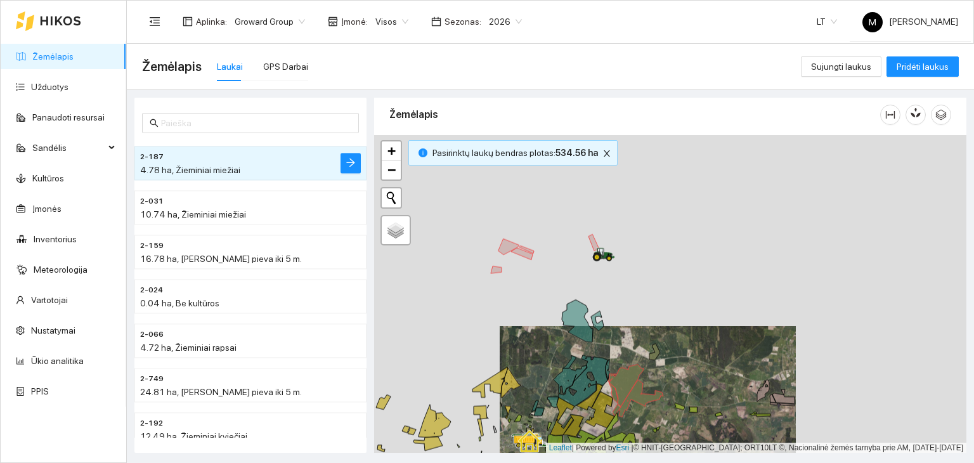
drag, startPoint x: 618, startPoint y: 255, endPoint x: 622, endPoint y: 395, distance: 140.1
click at [622, 395] on div at bounding box center [670, 294] width 592 height 318
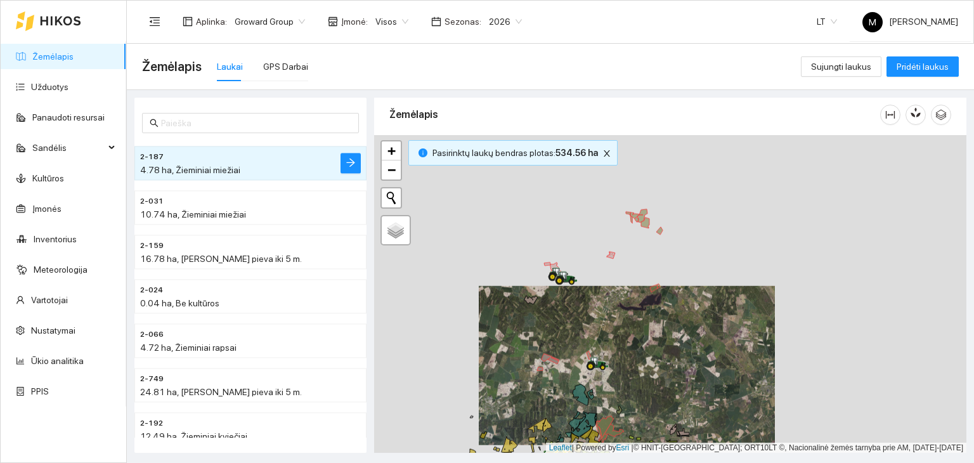
drag, startPoint x: 576, startPoint y: 190, endPoint x: 582, endPoint y: 292, distance: 102.2
click at [582, 292] on div at bounding box center [670, 294] width 592 height 318
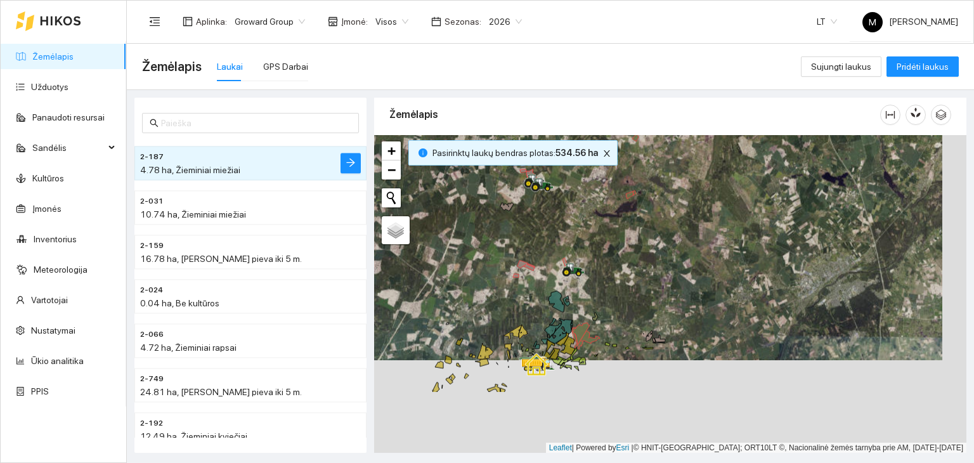
drag, startPoint x: 738, startPoint y: 365, endPoint x: 711, endPoint y: 229, distance: 138.8
click at [711, 229] on div at bounding box center [670, 294] width 592 height 318
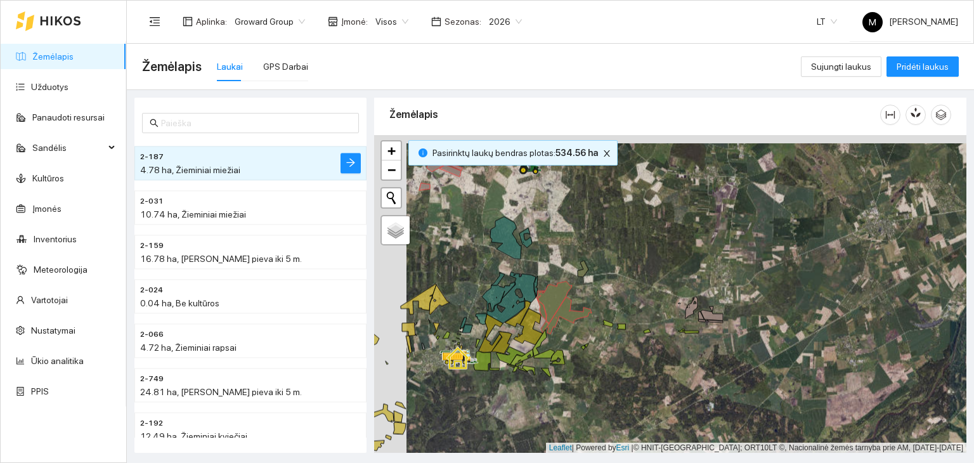
drag, startPoint x: 562, startPoint y: 356, endPoint x: 587, endPoint y: 366, distance: 27.1
click at [565, 364] on icon at bounding box center [557, 357] width 15 height 15
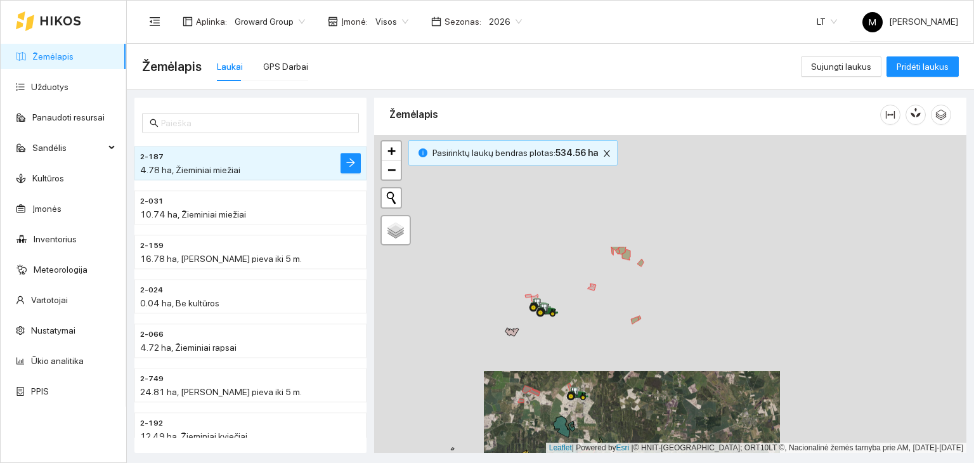
drag, startPoint x: 647, startPoint y: 193, endPoint x: 632, endPoint y: 273, distance: 81.2
click at [655, 335] on div at bounding box center [670, 294] width 592 height 318
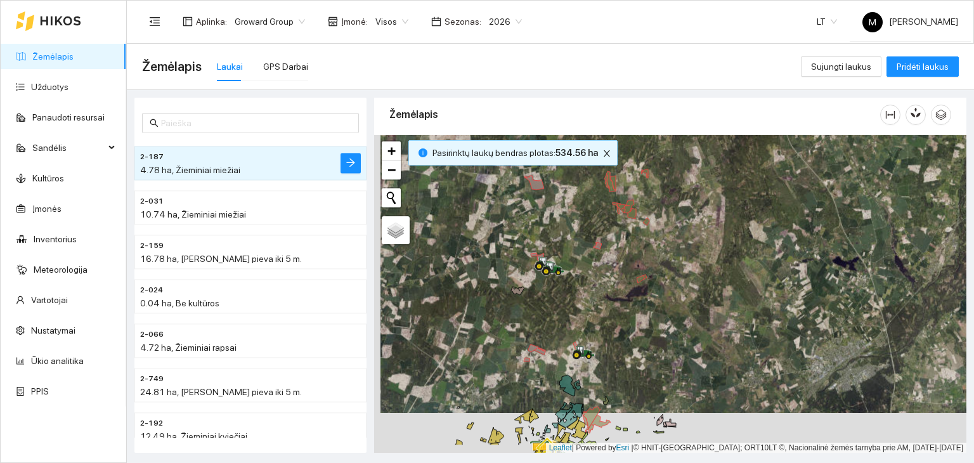
drag, startPoint x: 621, startPoint y: 371, endPoint x: 627, endPoint y: 330, distance: 41.1
click at [627, 330] on div at bounding box center [670, 294] width 592 height 318
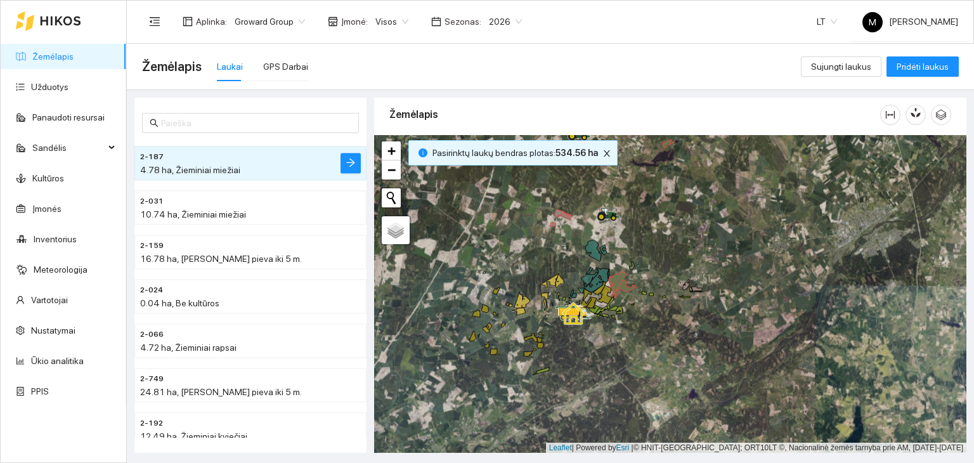
click at [719, 97] on div "Žemėlapis" at bounding box center [634, 114] width 491 height 36
